Goal: Task Accomplishment & Management: Use online tool/utility

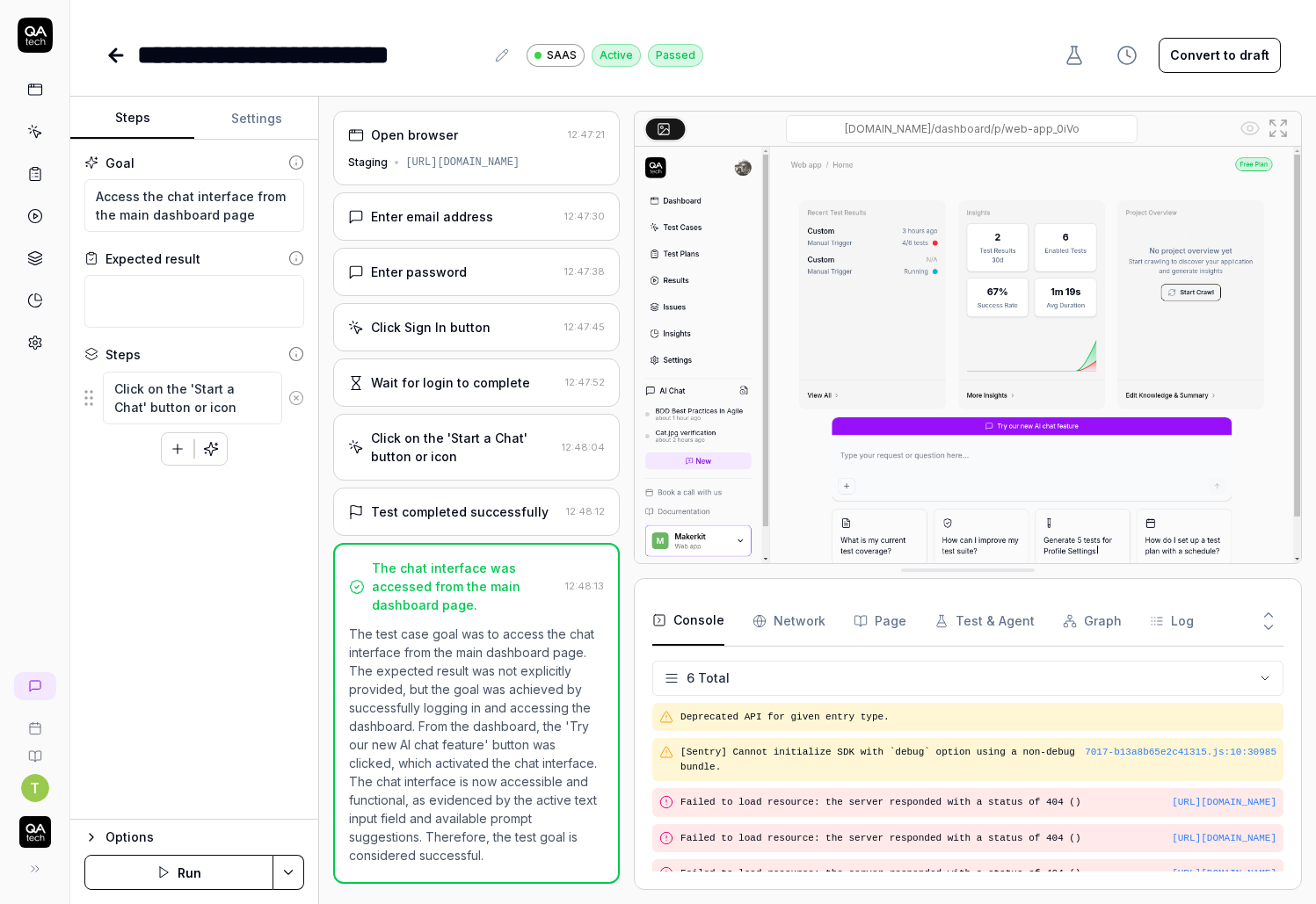
scroll to position [108, 0]
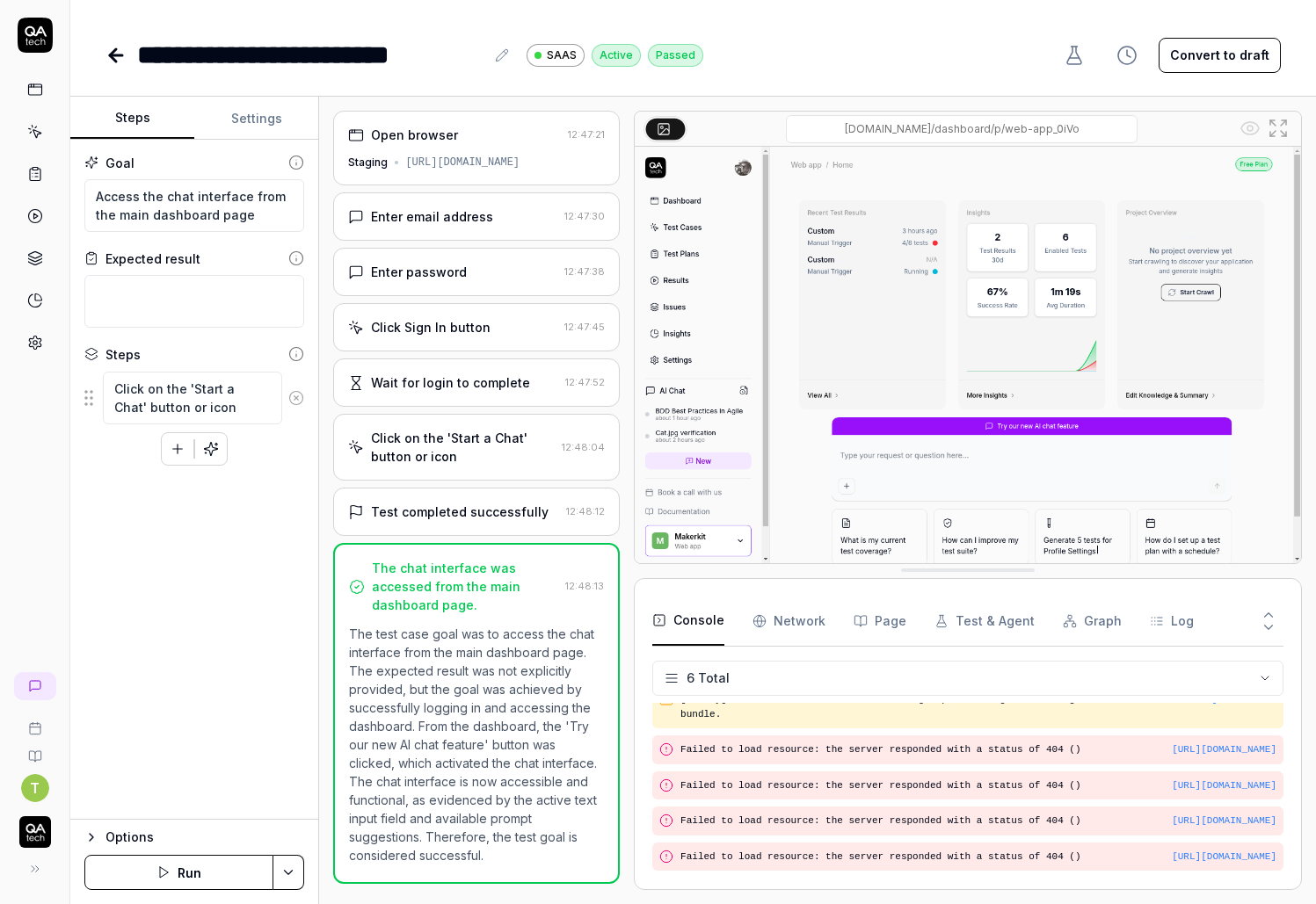
click at [203, 865] on button "Run" at bounding box center [179, 873] width 189 height 35
type textarea "*"
click at [101, 39] on div "**********" at bounding box center [692, 37] width 1245 height 75
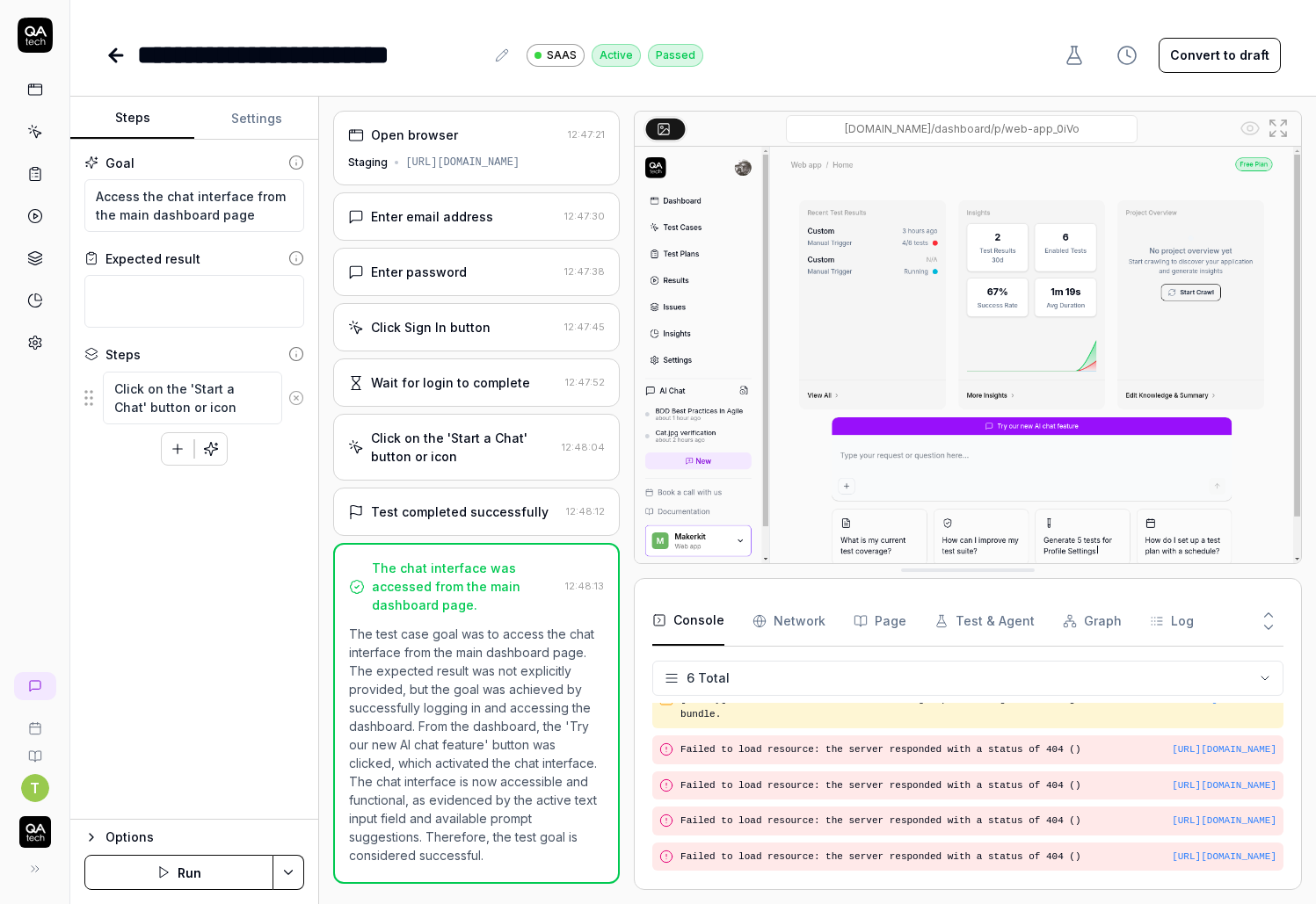
click at [106, 57] on icon at bounding box center [115, 55] width 21 height 21
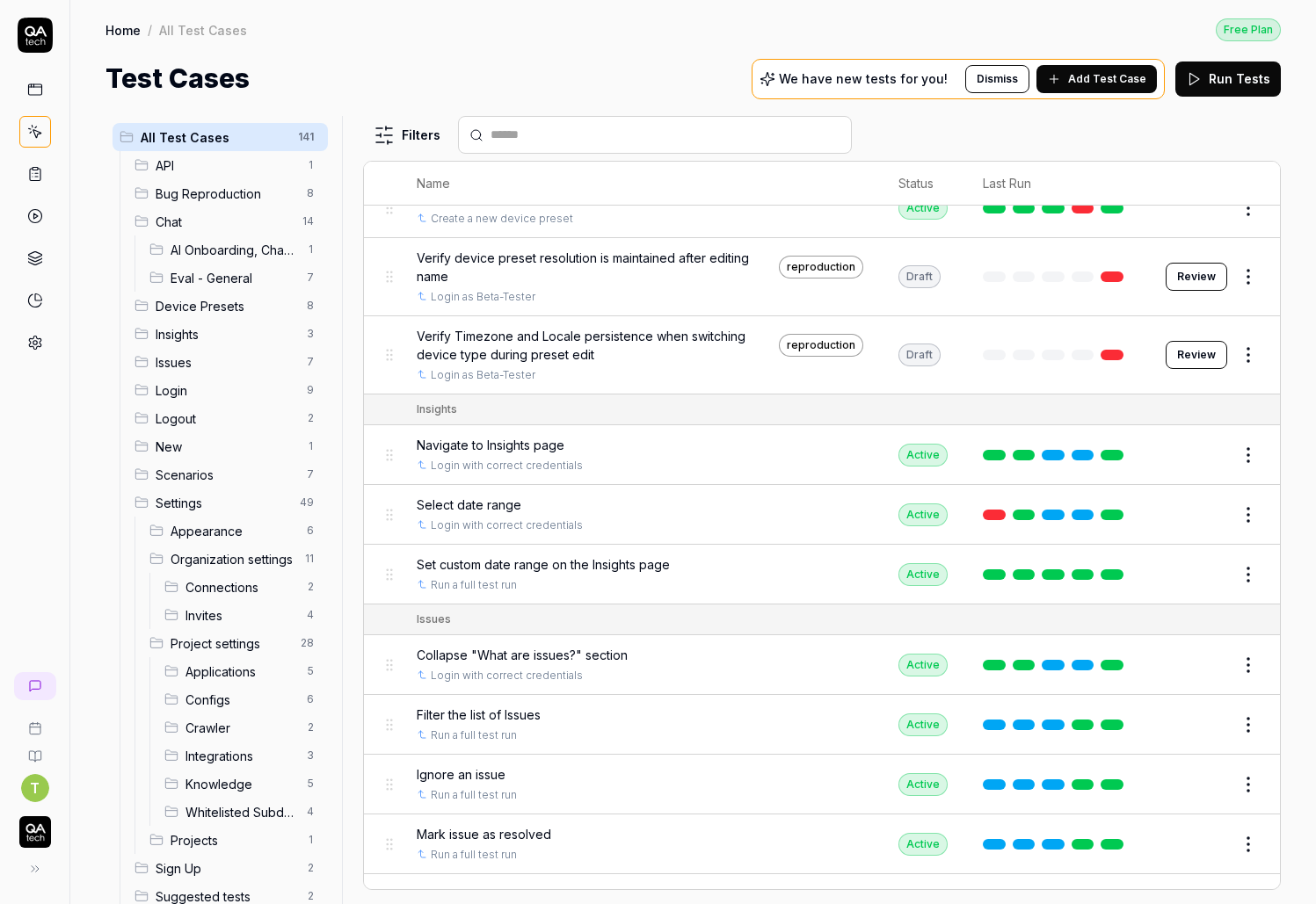
scroll to position [2111, 0]
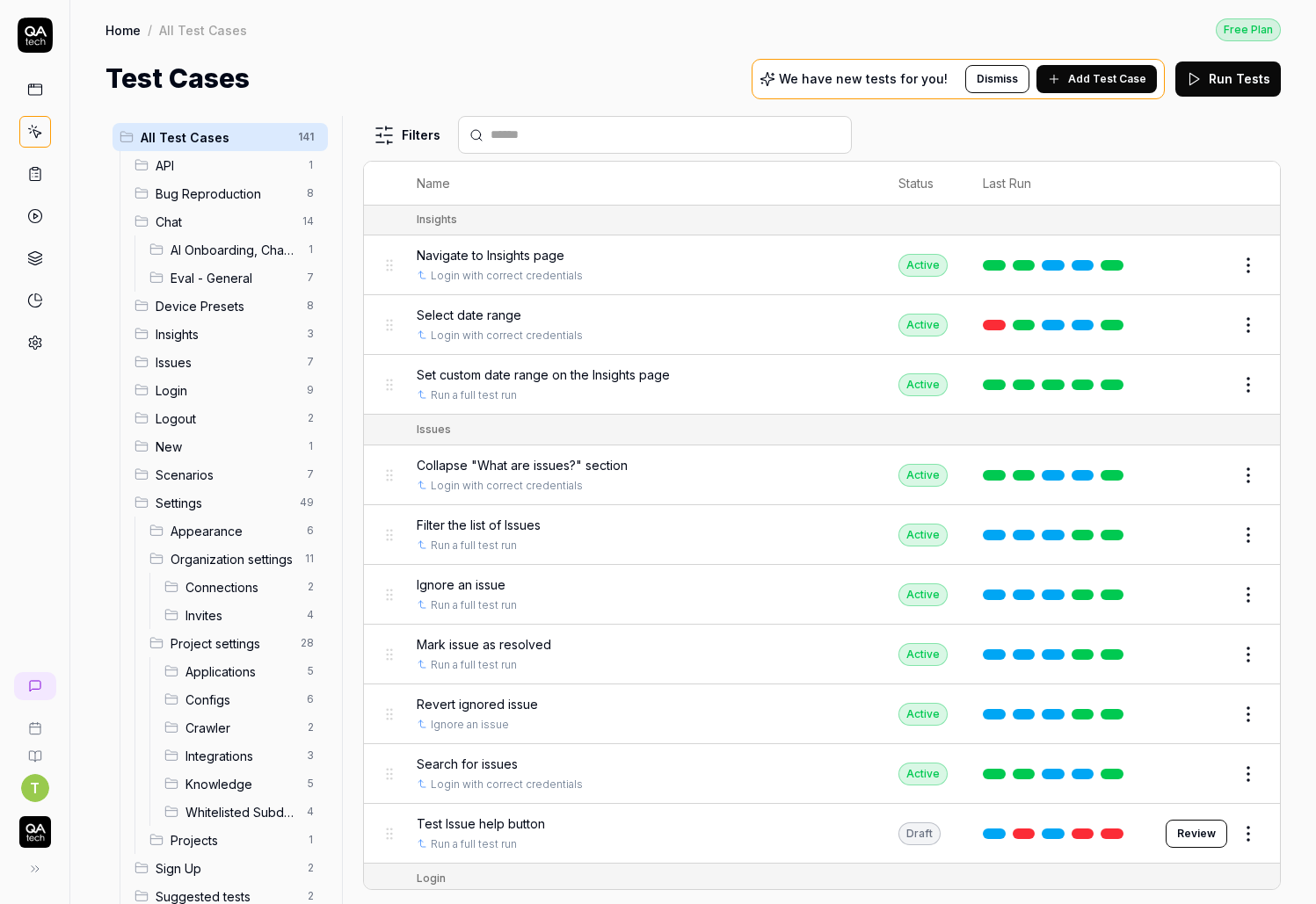
click at [1256, 443] on html "T Home / All Test Cases Free Plan Home / All Test Cases Free Plan Test Cases We…" at bounding box center [658, 452] width 1316 height 904
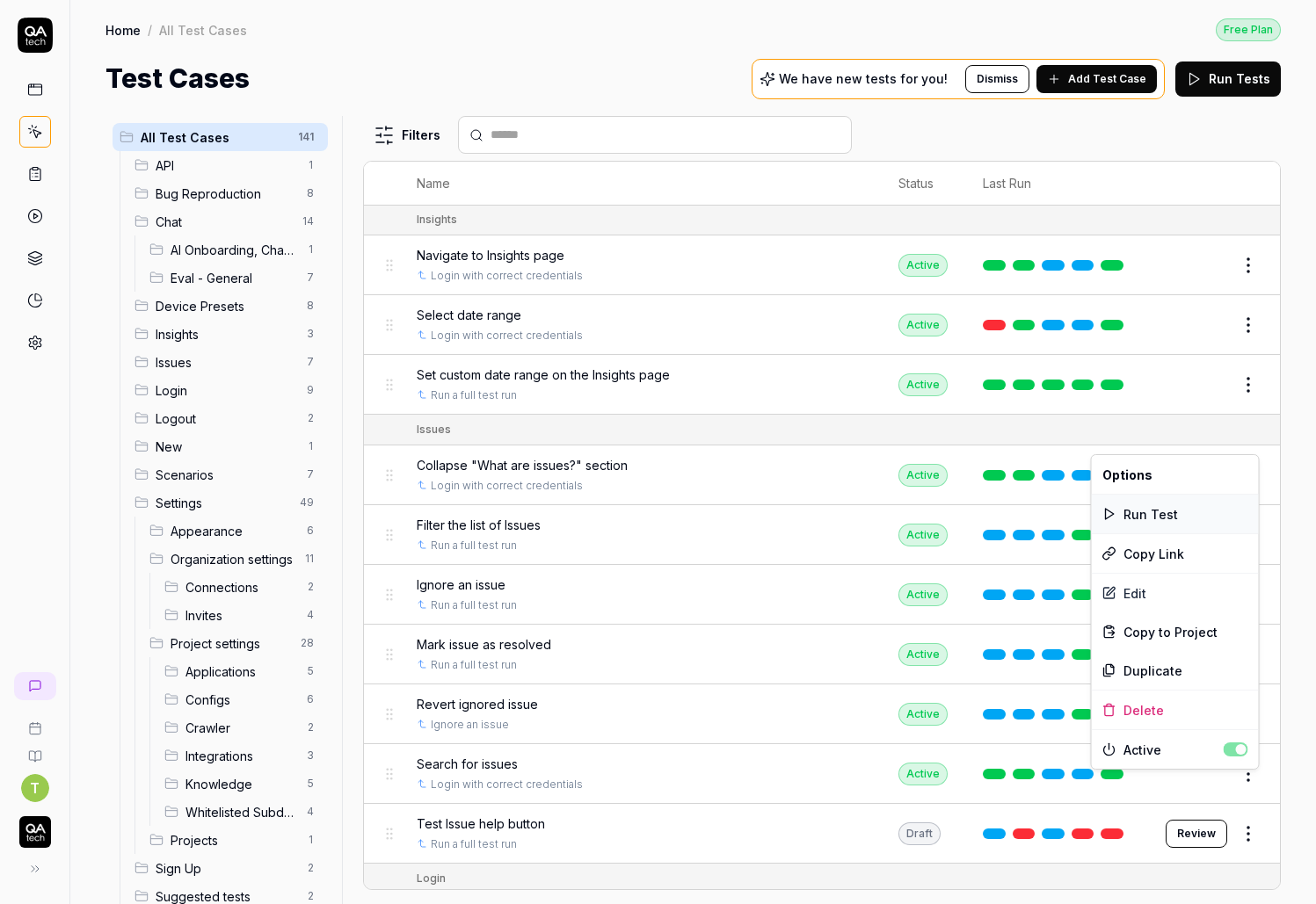
click at [1134, 517] on div "Run Test" at bounding box center [1175, 513] width 167 height 38
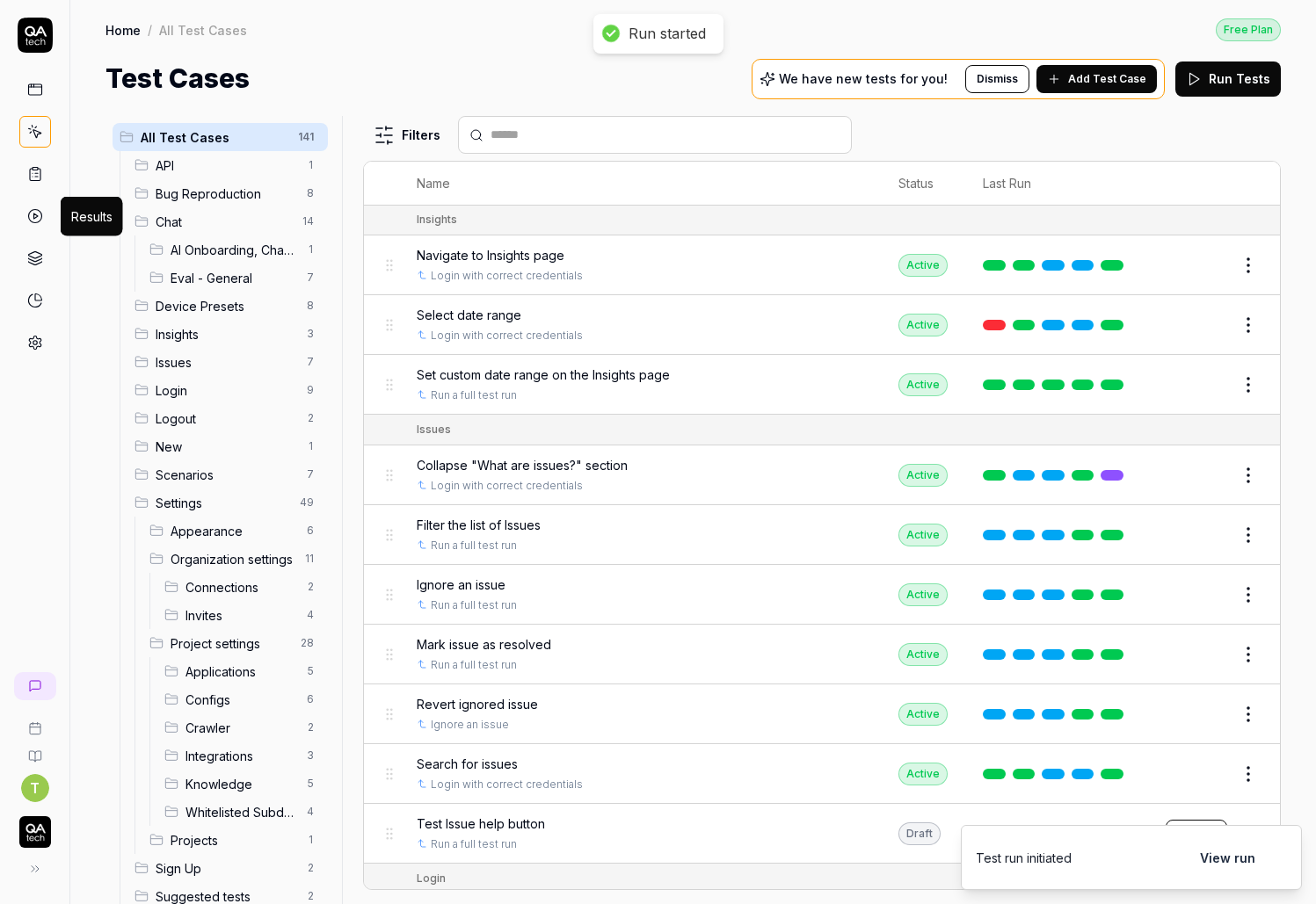
click at [34, 218] on icon at bounding box center [35, 216] width 16 height 16
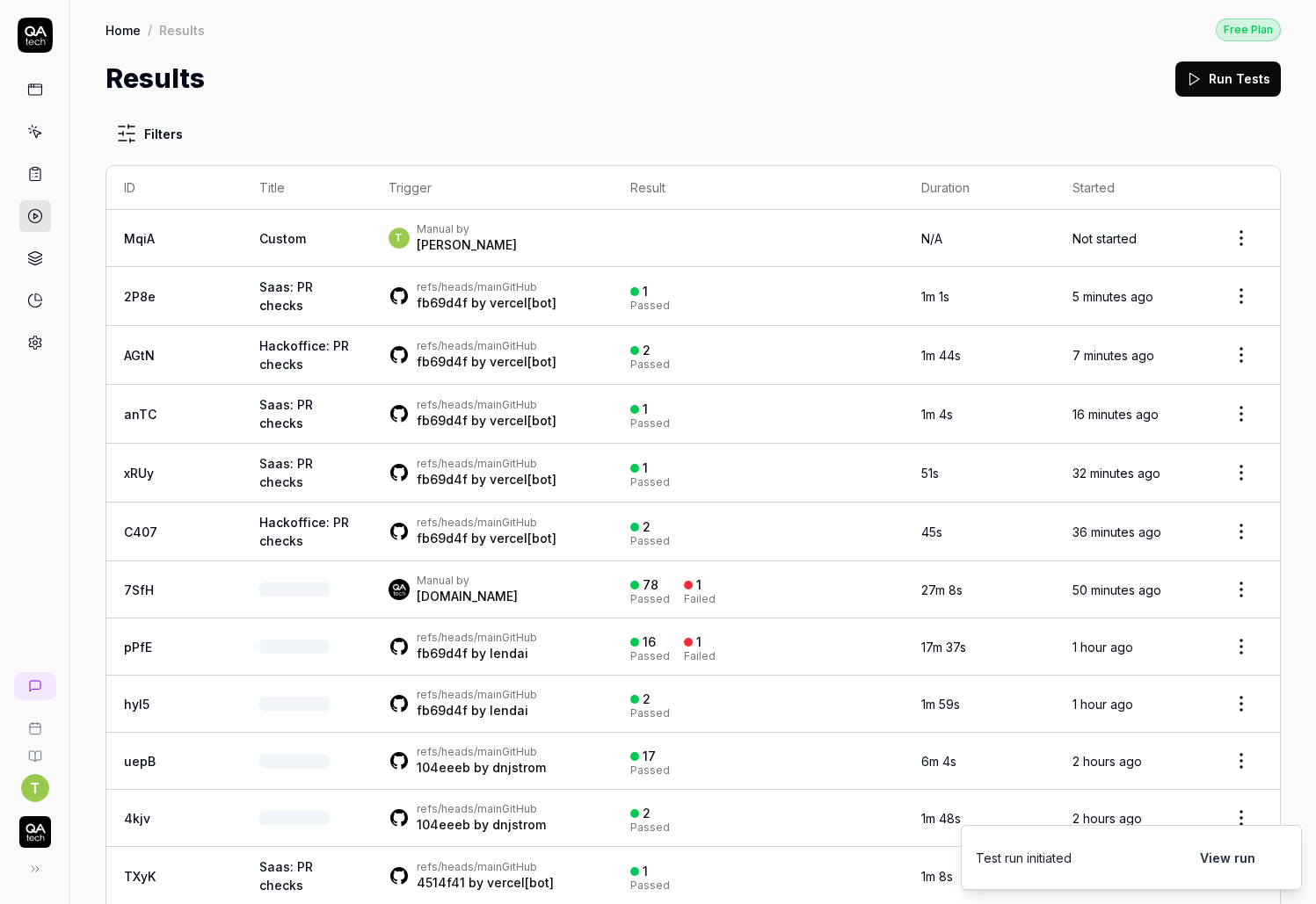
click at [139, 241] on link "MqiA" at bounding box center [139, 238] width 30 height 15
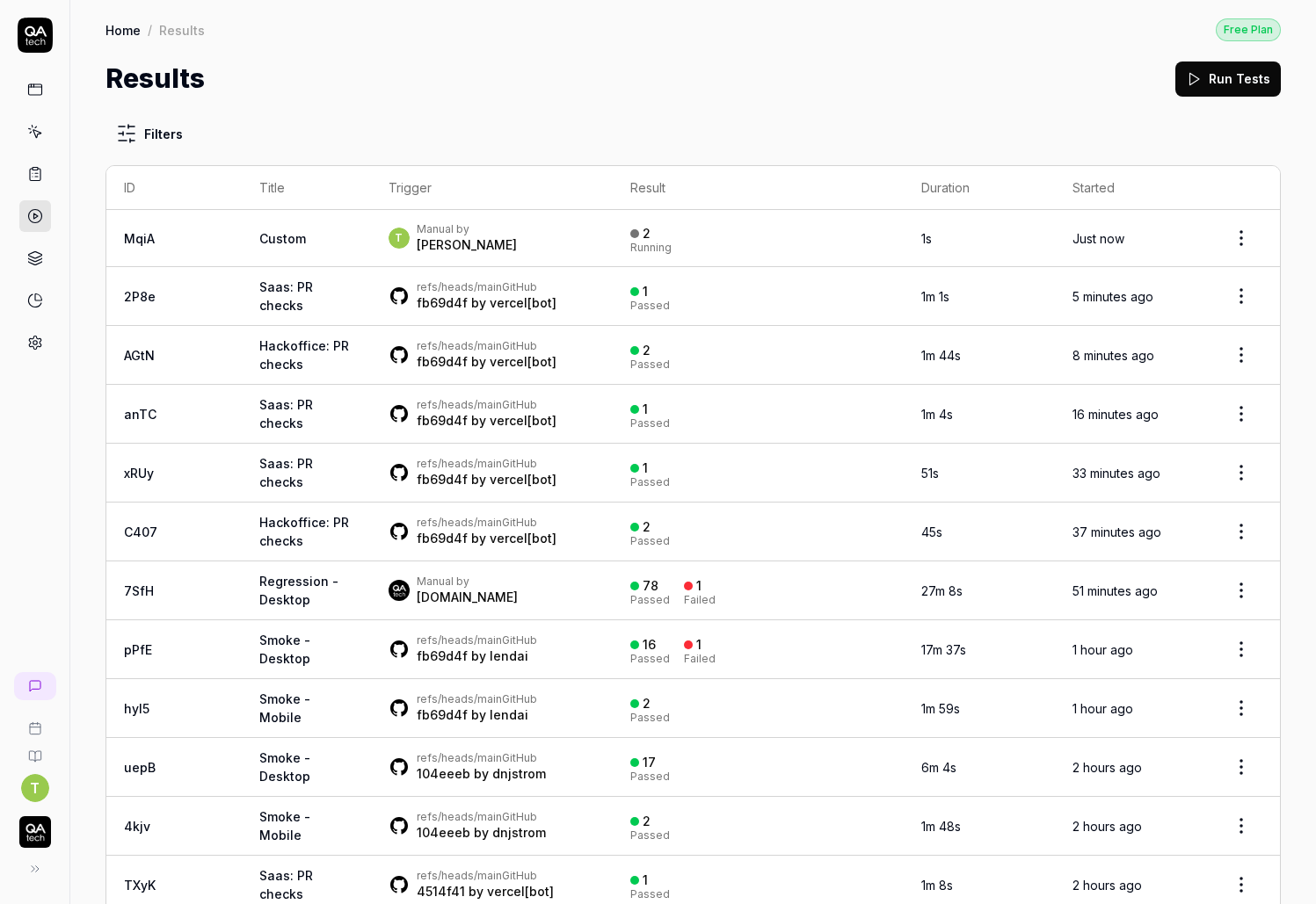
click at [132, 242] on link "MqiA" at bounding box center [139, 238] width 30 height 15
